Goal: Task Accomplishment & Management: Manage account settings

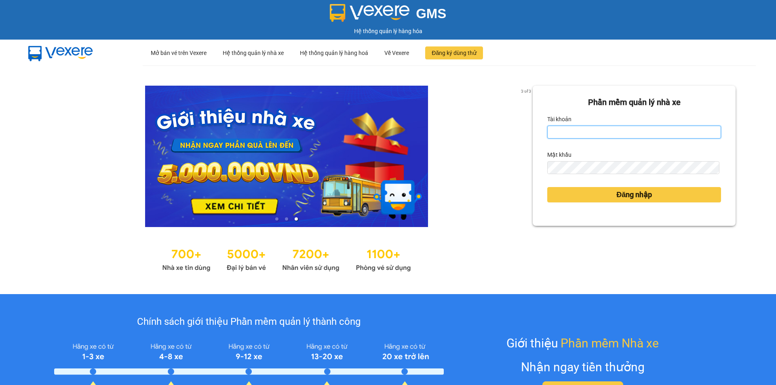
click at [639, 135] on input "Tài khoản" at bounding box center [634, 132] width 174 height 13
type input "bichphuong.binhminhbus"
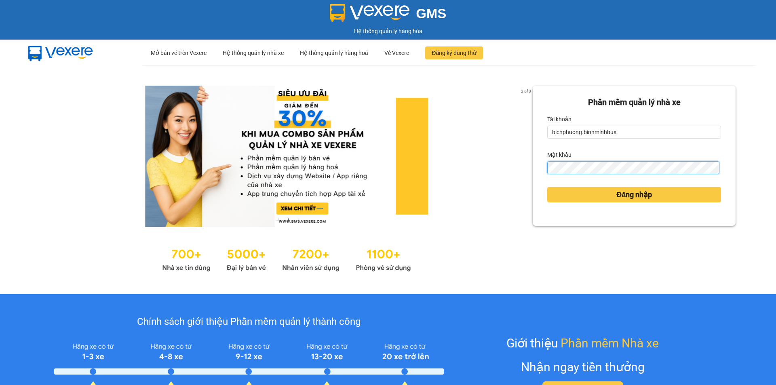
click at [547, 187] on button "Đăng nhập" at bounding box center [634, 194] width 174 height 15
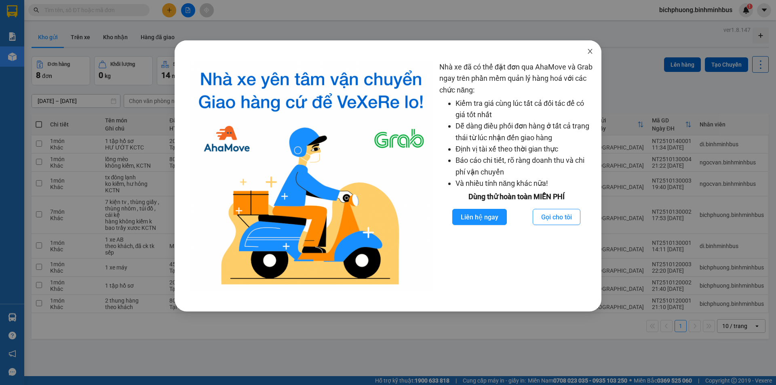
click at [590, 53] on icon "close" at bounding box center [590, 51] width 6 height 6
